Goal: Information Seeking & Learning: Learn about a topic

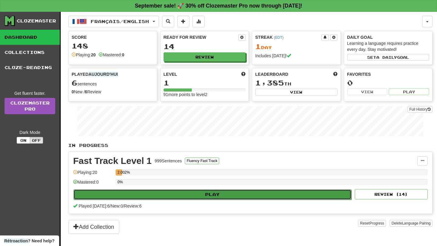
click at [192, 197] on button "Play" at bounding box center [212, 195] width 278 height 10
select select "**"
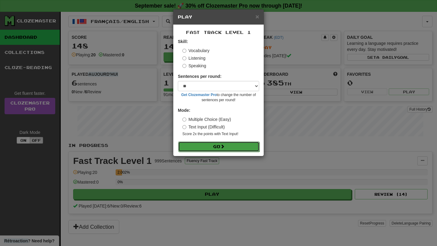
click at [221, 147] on button "Go" at bounding box center [218, 147] width 81 height 10
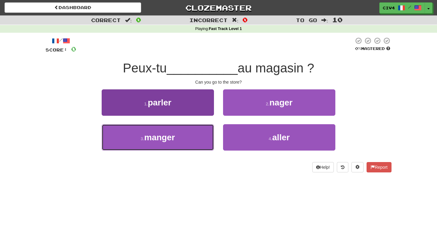
drag, startPoint x: 142, startPoint y: 136, endPoint x: 146, endPoint y: 132, distance: 5.8
click at [144, 133] on button "3 . manger" at bounding box center [158, 137] width 112 height 26
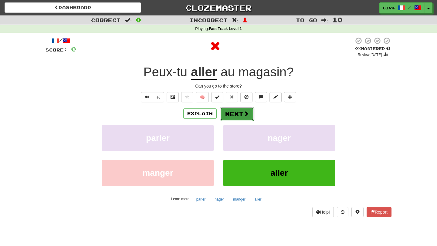
click at [228, 115] on button "Next" at bounding box center [237, 114] width 34 height 14
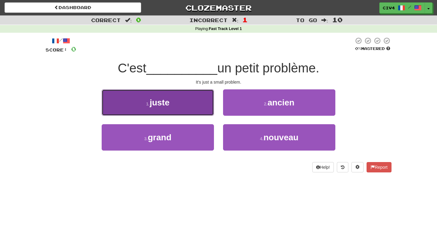
click at [185, 93] on button "1 . juste" at bounding box center [158, 103] width 112 height 26
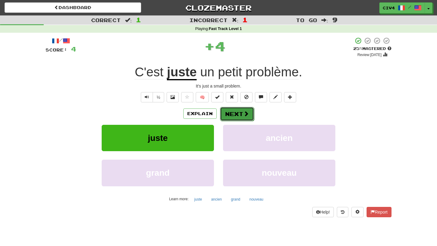
click at [231, 117] on button "Next" at bounding box center [237, 114] width 34 height 14
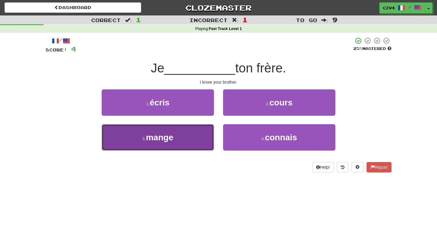
click at [194, 137] on button "3 . mange" at bounding box center [158, 137] width 112 height 26
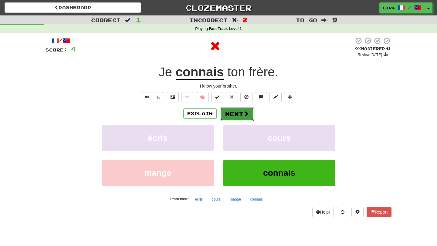
click at [228, 117] on button "Next" at bounding box center [237, 114] width 34 height 14
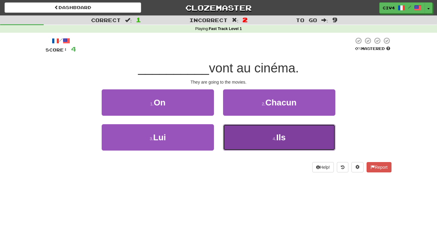
click at [263, 140] on button "4 . Ils" at bounding box center [279, 137] width 112 height 26
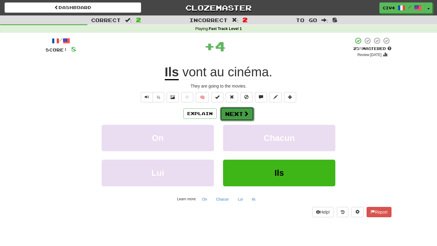
click at [237, 117] on button "Next" at bounding box center [237, 114] width 34 height 14
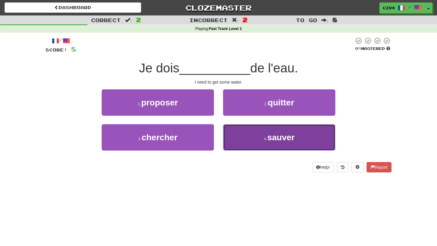
click at [254, 142] on button "4 . sauver" at bounding box center [279, 137] width 112 height 26
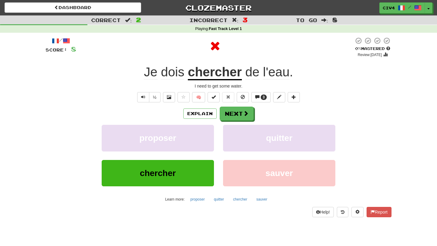
click at [219, 78] on u "chercher" at bounding box center [215, 72] width 54 height 15
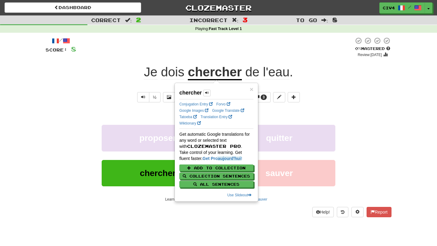
click at [219, 78] on u "chercher" at bounding box center [215, 72] width 54 height 15
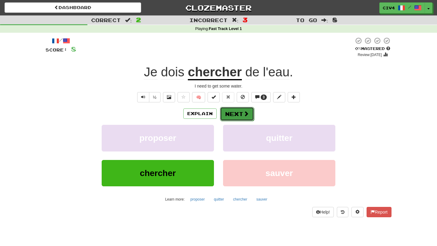
click at [229, 117] on button "Next" at bounding box center [237, 114] width 34 height 14
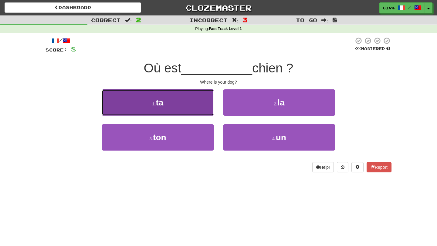
click at [189, 102] on button "1 . ta" at bounding box center [158, 103] width 112 height 26
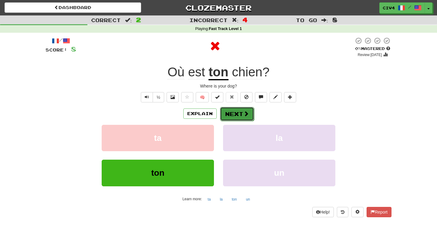
click at [236, 116] on button "Next" at bounding box center [237, 114] width 34 height 14
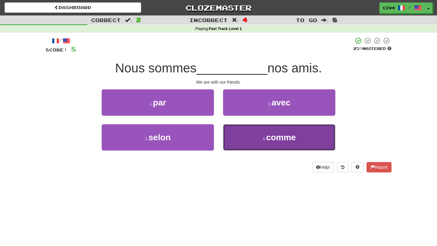
click at [250, 145] on button "4 . comme" at bounding box center [279, 137] width 112 height 26
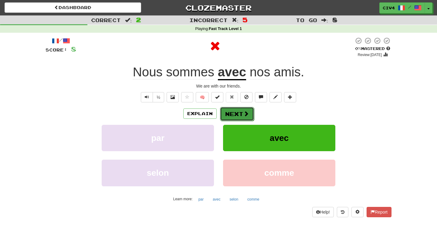
click at [240, 110] on button "Next" at bounding box center [237, 114] width 34 height 14
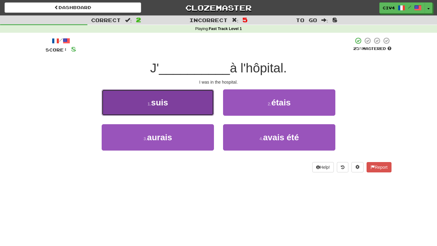
click at [210, 114] on button "1 . suis" at bounding box center [158, 103] width 112 height 26
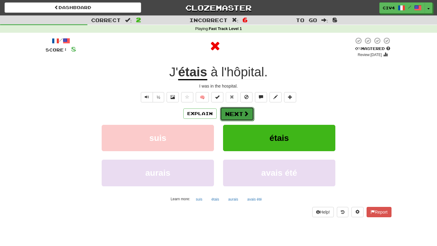
click at [234, 117] on button "Next" at bounding box center [237, 114] width 34 height 14
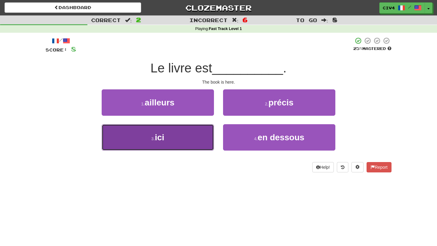
click at [197, 141] on button "3 . ici" at bounding box center [158, 137] width 112 height 26
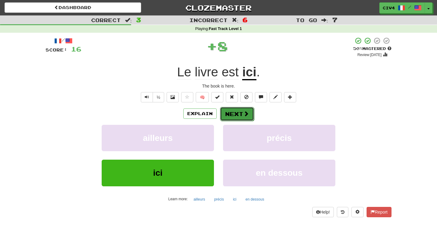
click at [231, 119] on button "Next" at bounding box center [237, 114] width 34 height 14
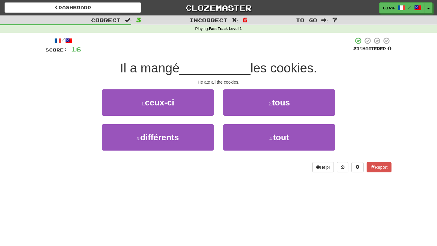
click at [253, 79] on div "He ate all the cookies." at bounding box center [219, 82] width 346 height 6
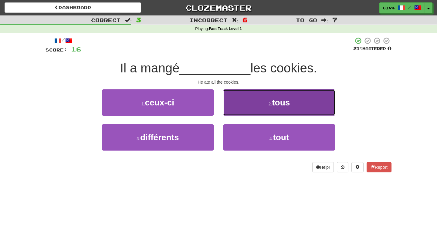
click at [251, 92] on button "2 . tous" at bounding box center [279, 103] width 112 height 26
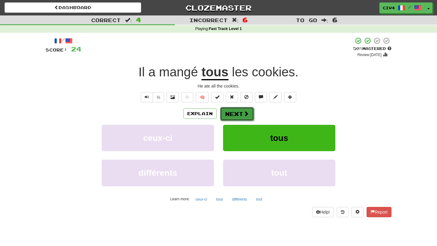
click at [238, 112] on button "Next" at bounding box center [237, 114] width 34 height 14
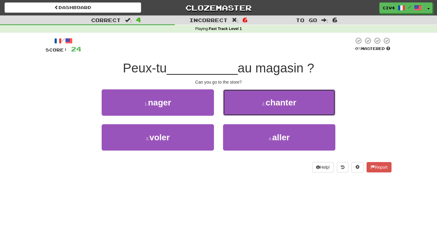
click at [238, 112] on button "2 . chanter" at bounding box center [279, 103] width 112 height 26
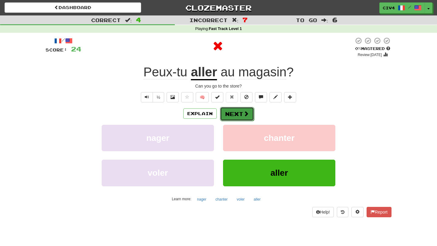
click at [238, 114] on button "Next" at bounding box center [237, 114] width 34 height 14
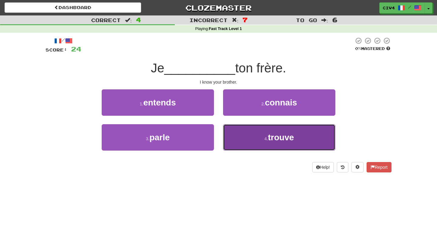
click at [239, 131] on button "4 . trouve" at bounding box center [279, 137] width 112 height 26
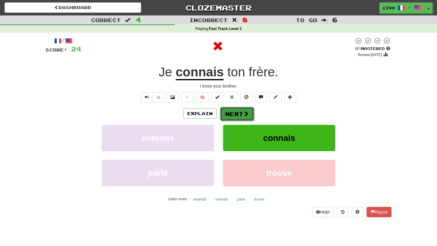
click at [238, 118] on button "Next" at bounding box center [237, 114] width 34 height 14
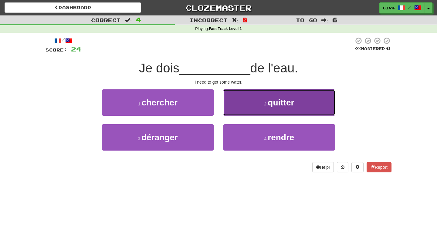
click at [238, 115] on button "2 . quitter" at bounding box center [279, 103] width 112 height 26
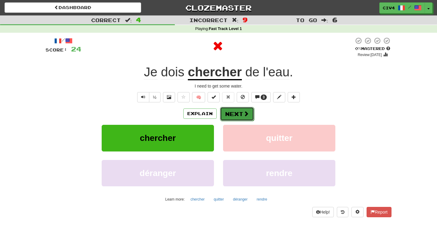
click at [238, 116] on button "Next" at bounding box center [237, 114] width 34 height 14
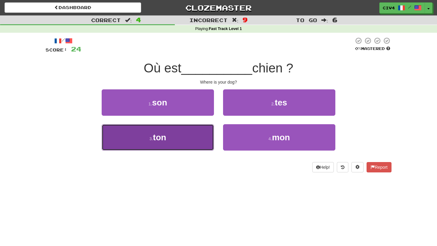
click at [195, 136] on button "3 . ton" at bounding box center [158, 137] width 112 height 26
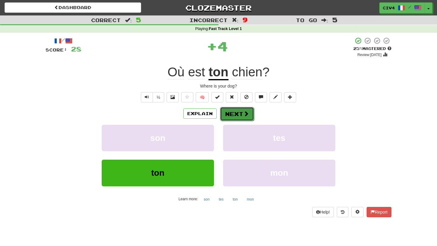
click at [245, 112] on span at bounding box center [245, 113] width 5 height 5
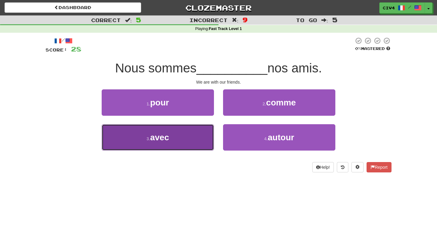
click at [194, 146] on button "3 . avec" at bounding box center [158, 137] width 112 height 26
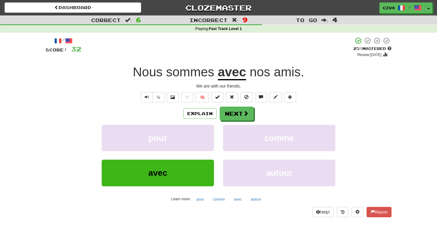
click at [238, 72] on u "avec" at bounding box center [232, 72] width 28 height 15
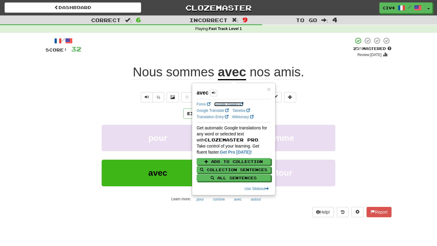
click at [228, 104] on link "Google Images" at bounding box center [228, 104] width 29 height 4
click at [216, 113] on link "Google Translate" at bounding box center [213, 111] width 32 height 4
click at [256, 69] on span "nos" at bounding box center [260, 72] width 21 height 15
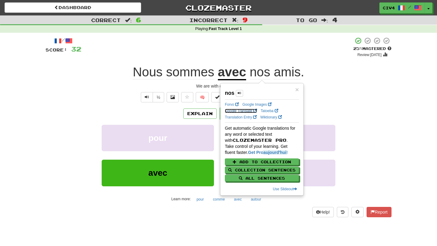
click at [237, 111] on link "Google Translate" at bounding box center [241, 111] width 32 height 4
click at [288, 73] on span "amis" at bounding box center [287, 72] width 27 height 15
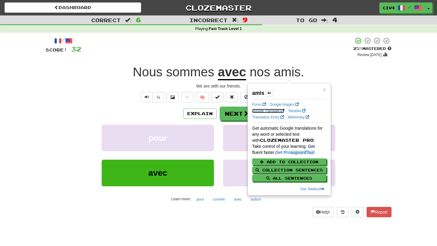
click at [267, 111] on link "Google Translate" at bounding box center [268, 111] width 32 height 4
click at [362, 77] on div "Nous sommes avec nos amis ." at bounding box center [219, 72] width 346 height 17
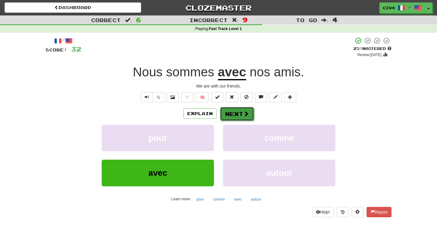
click at [245, 114] on span at bounding box center [245, 113] width 5 height 5
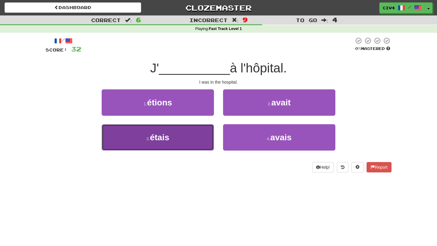
click at [208, 135] on button "3 . étais" at bounding box center [158, 137] width 112 height 26
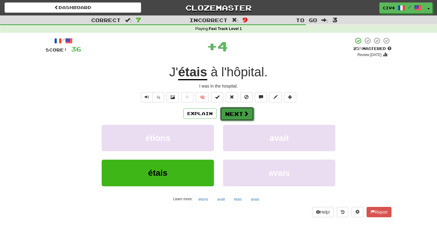
click at [229, 118] on button "Next" at bounding box center [237, 114] width 34 height 14
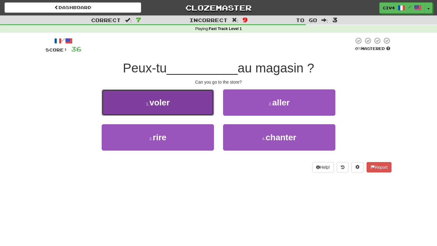
click at [188, 103] on button "1 . voler" at bounding box center [158, 103] width 112 height 26
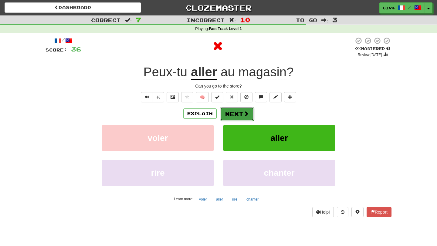
click at [223, 116] on button "Next" at bounding box center [237, 114] width 34 height 14
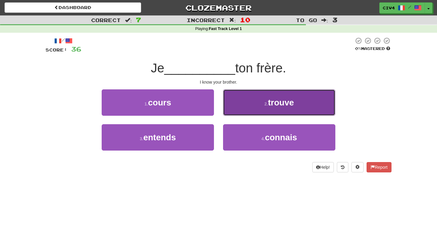
click at [244, 112] on button "2 . trouve" at bounding box center [279, 103] width 112 height 26
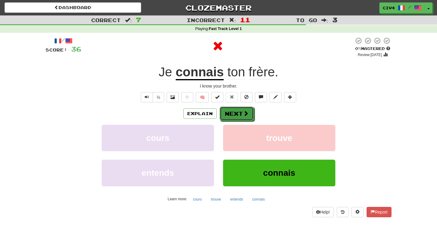
click at [244, 112] on span at bounding box center [245, 113] width 5 height 5
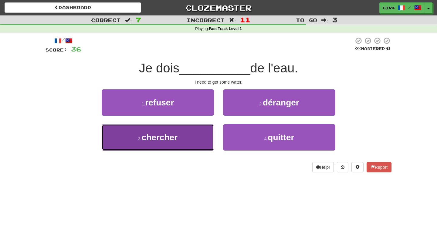
click at [202, 142] on button "3 . chercher" at bounding box center [158, 137] width 112 height 26
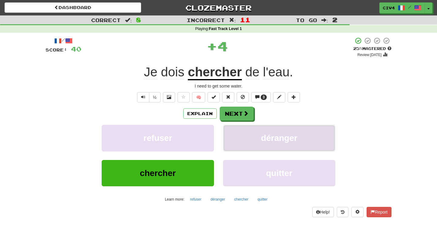
click at [230, 126] on button "déranger" at bounding box center [279, 138] width 112 height 26
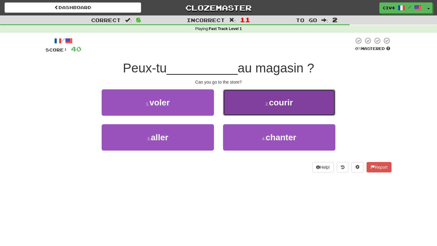
click at [236, 112] on button "2 . courir" at bounding box center [279, 103] width 112 height 26
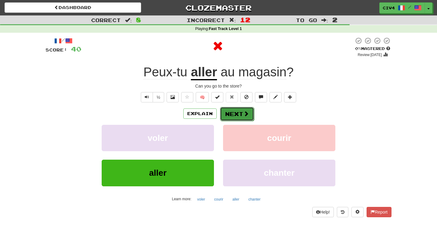
click at [235, 116] on button "Next" at bounding box center [237, 114] width 34 height 14
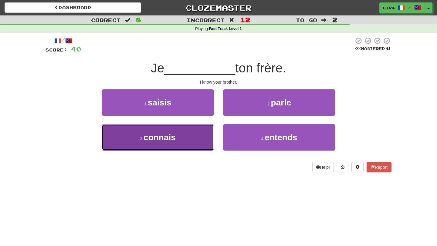
click at [206, 140] on button "3 . connais" at bounding box center [158, 137] width 112 height 26
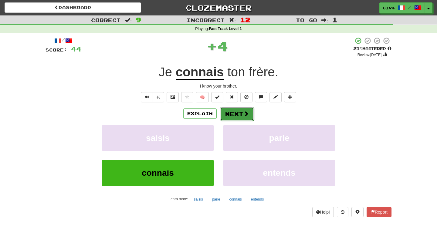
click at [229, 121] on button "Next" at bounding box center [237, 114] width 34 height 14
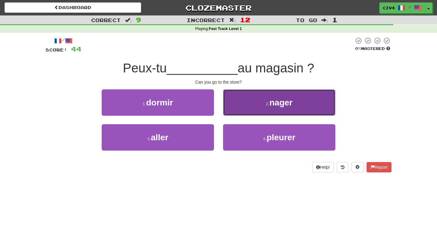
click at [247, 109] on button "2 . nager" at bounding box center [279, 103] width 112 height 26
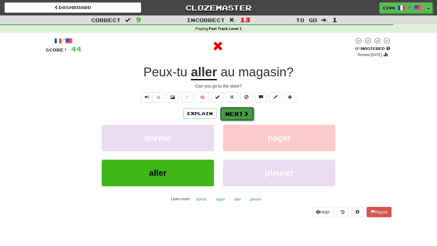
click at [243, 112] on span at bounding box center [245, 113] width 5 height 5
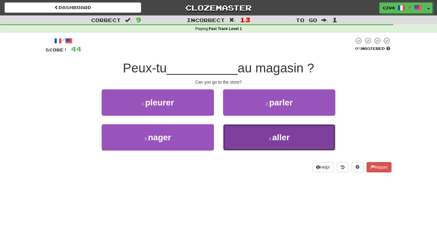
click at [228, 129] on button "4 . aller" at bounding box center [279, 137] width 112 height 26
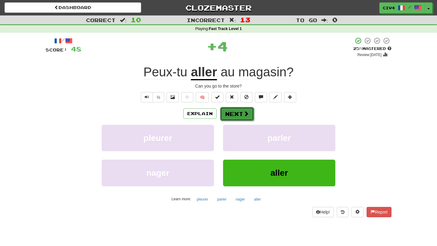
click at [226, 120] on button "Next" at bounding box center [237, 114] width 34 height 14
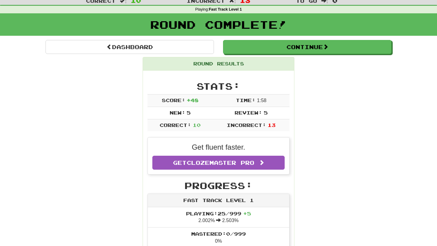
scroll to position [12, 0]
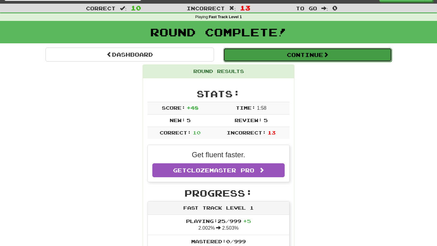
click at [282, 54] on button "Continue" at bounding box center [307, 55] width 168 height 14
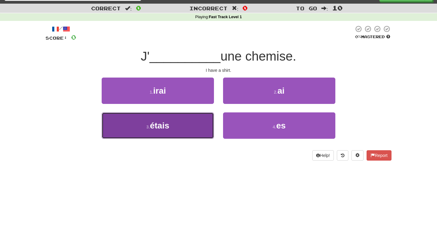
click at [202, 119] on button "3 . étais" at bounding box center [158, 126] width 112 height 26
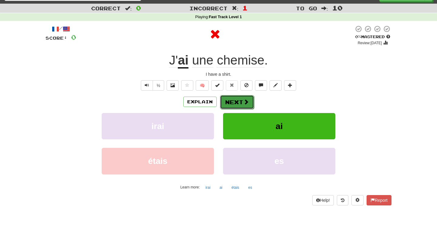
click at [231, 100] on button "Next" at bounding box center [237, 102] width 34 height 14
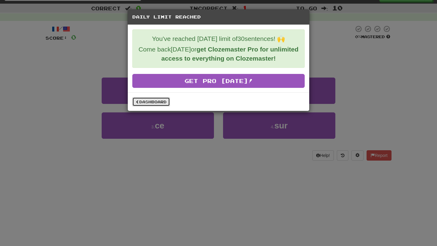
click at [166, 104] on link "Dashboard" at bounding box center [151, 101] width 38 height 9
